Goal: Transaction & Acquisition: Purchase product/service

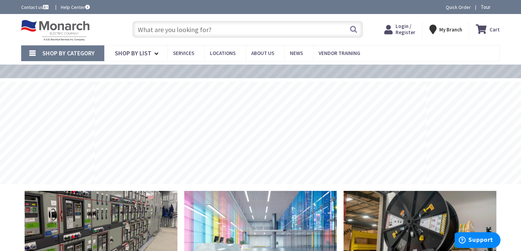
click at [406, 31] on span "Login / Register" at bounding box center [405, 29] width 20 height 13
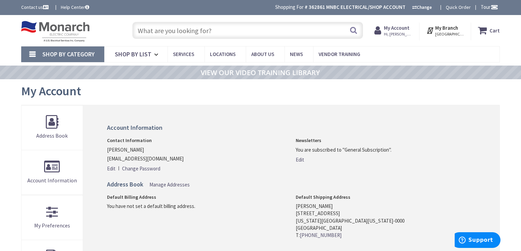
click at [225, 31] on input "text" at bounding box center [247, 30] width 231 height 17
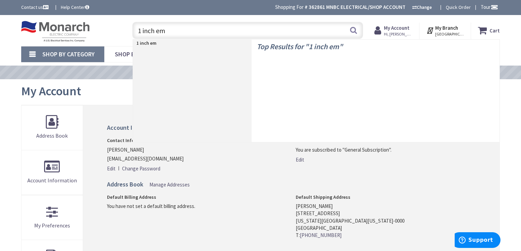
type input "1 inch emt"
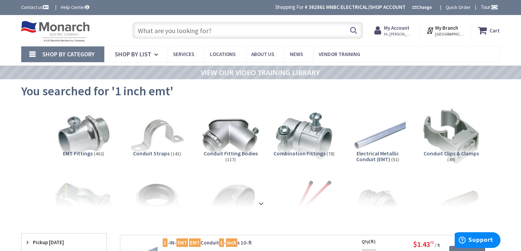
click at [210, 29] on input "text" at bounding box center [247, 30] width 231 height 17
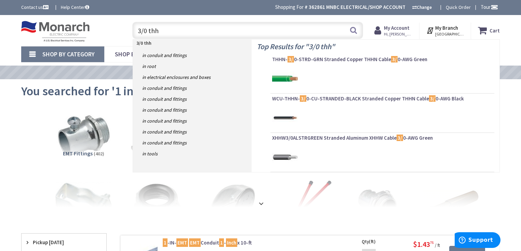
type input "3/0 thhn"
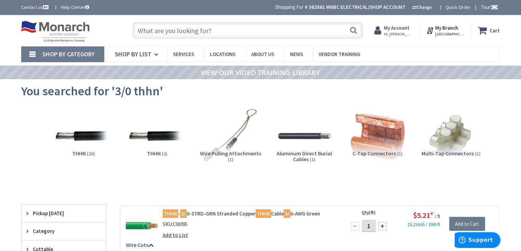
click at [223, 28] on input "text" at bounding box center [247, 30] width 231 height 17
click at [217, 30] on input "text" at bounding box center [247, 30] width 231 height 17
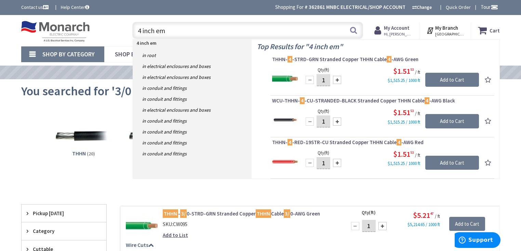
type input "4 inch emt"
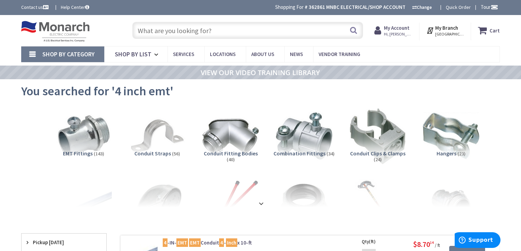
click at [217, 30] on input "text" at bounding box center [247, 30] width 231 height 17
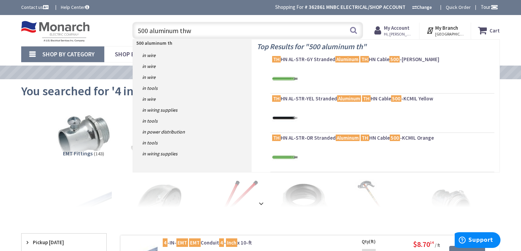
type input "500 aluminum thwn"
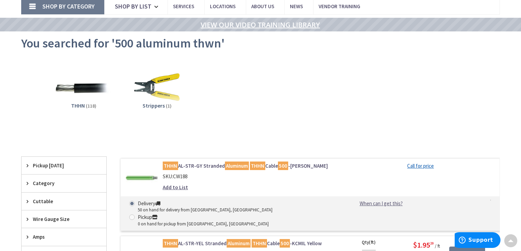
scroll to position [1, 0]
